Goal: Find specific page/section: Find specific page/section

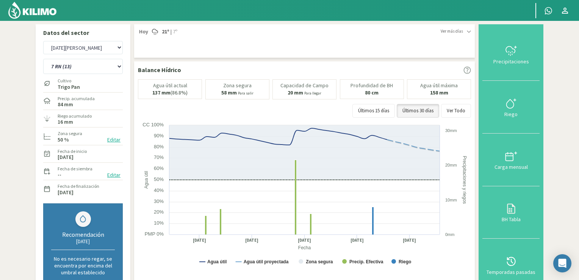
select select "47: Object"
select select "743: Object"
click at [31, 13] on img at bounding box center [33, 10] width 50 height 18
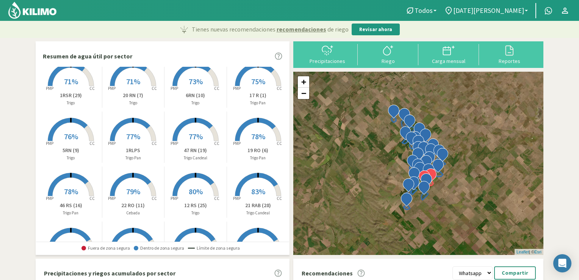
scroll to position [190, 0]
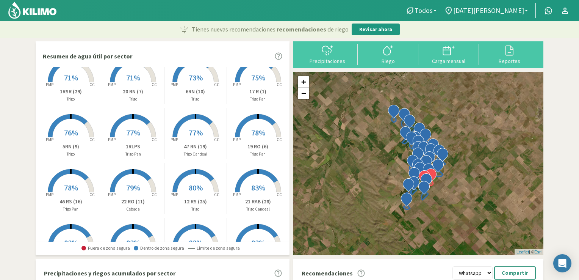
click at [53, 193] on rect at bounding box center [71, 193] width 61 height 61
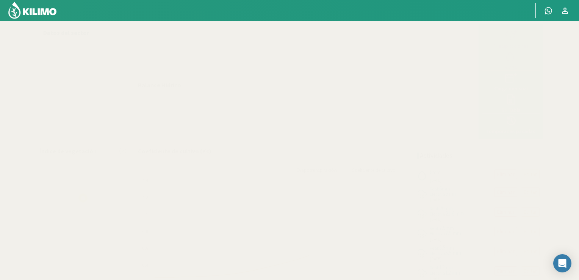
select select "1: Object"
select select "23: Object"
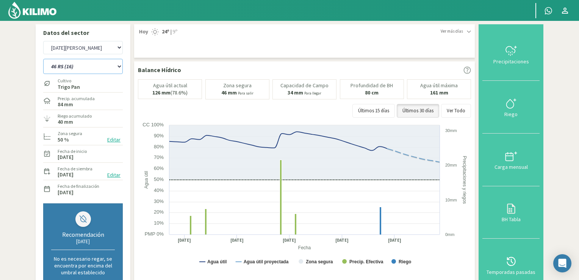
click at [121, 67] on select "12 RS (25) 17 R (1) 19 RO (6) 1RLPS 1RSR (29) 20 RN (7) 21 RAB (28) 21 RN (8) 2…" at bounding box center [83, 66] width 80 height 15
click at [39, 12] on img at bounding box center [33, 10] width 50 height 18
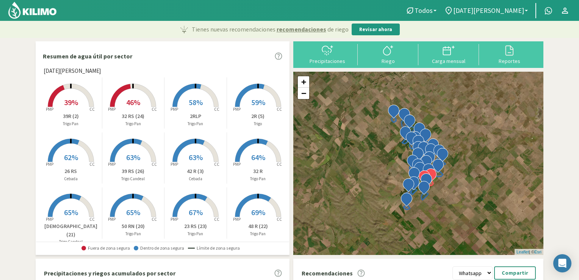
click at [110, 113] on p "32 RS (24)" at bounding box center [133, 116] width 62 height 8
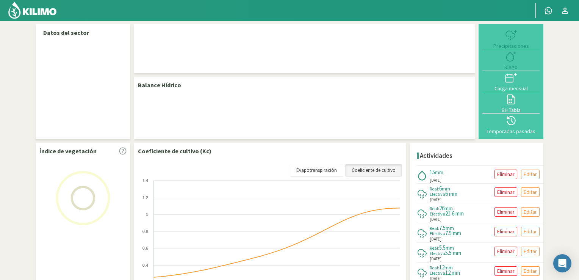
select select "1: Object"
select select "17: Object"
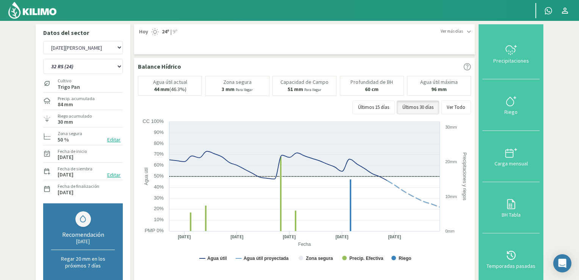
click at [28, 13] on img at bounding box center [33, 10] width 50 height 18
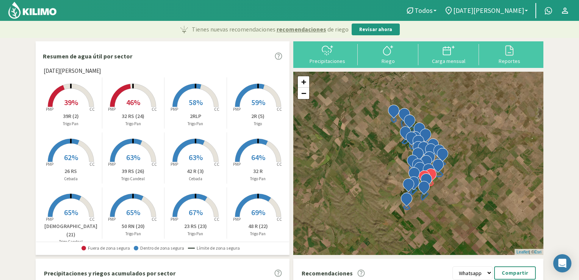
click at [191, 111] on rect at bounding box center [195, 107] width 61 height 61
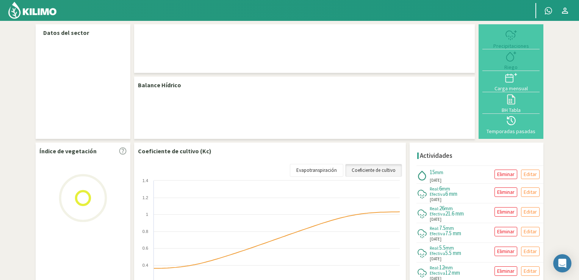
select select "1: Object"
select select "15: Object"
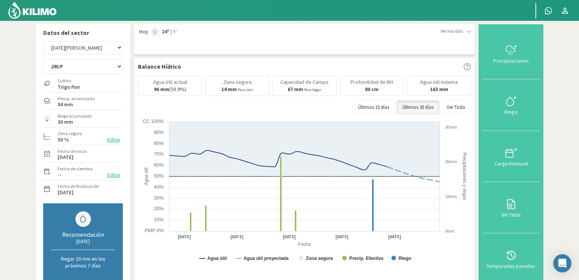
click at [29, 11] on img at bounding box center [33, 10] width 50 height 18
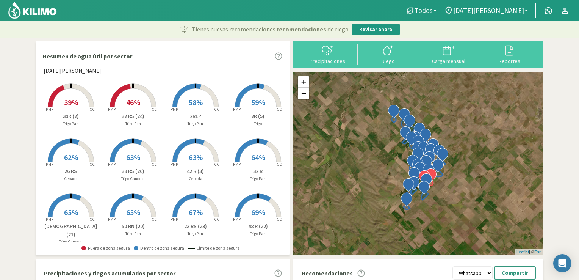
click at [72, 170] on p "26 RS" at bounding box center [71, 171] width 62 height 8
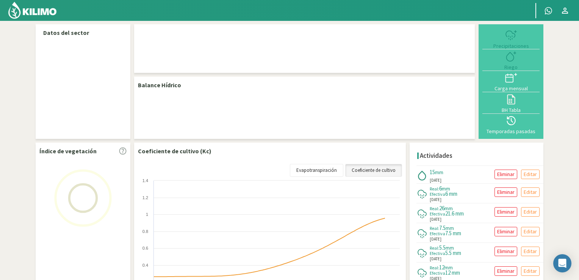
select select "1: Object"
select select "12: Object"
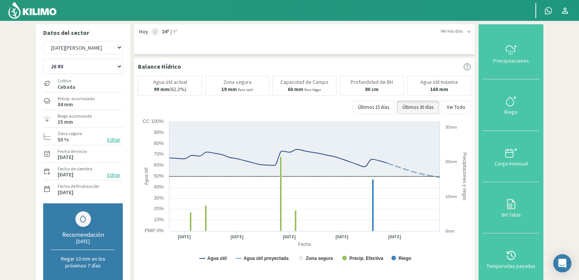
click at [43, 14] on img at bounding box center [33, 10] width 50 height 18
